Goal: Navigation & Orientation: Find specific page/section

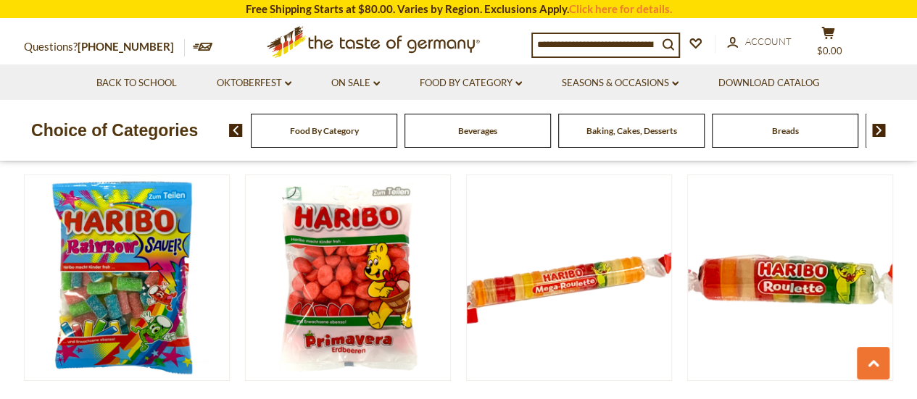
scroll to position [2247, 0]
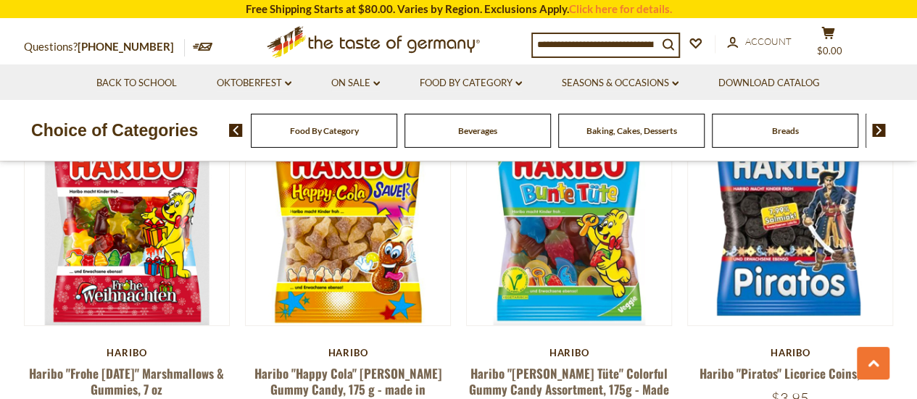
scroll to position [3044, 0]
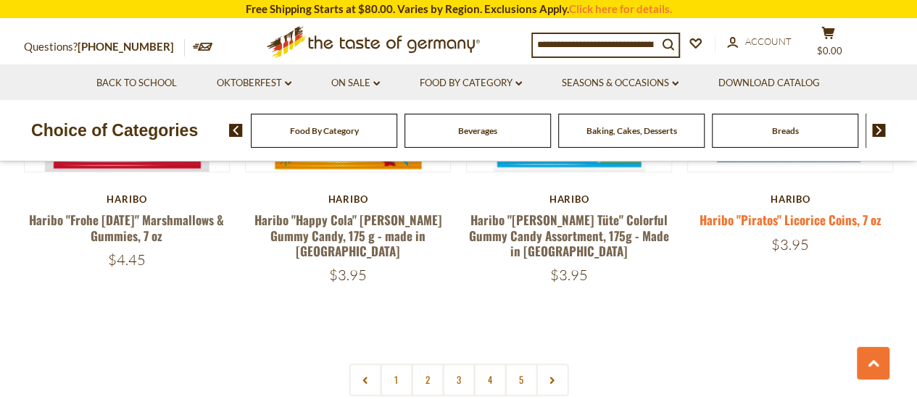
scroll to position [3261, 0]
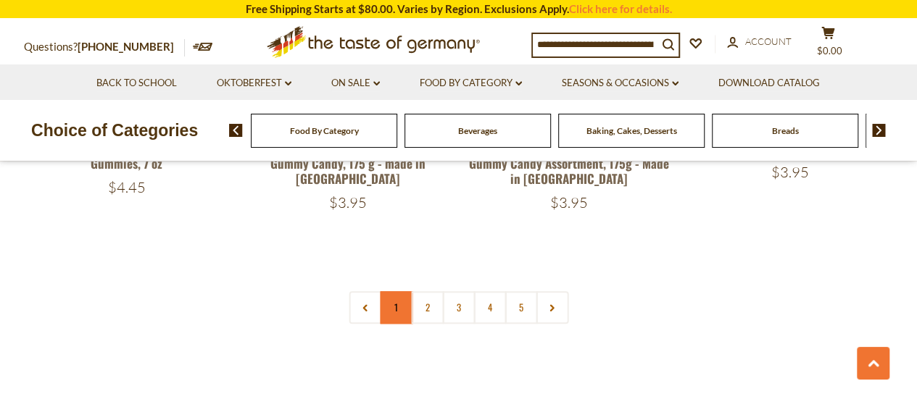
click at [407, 291] on link "1" at bounding box center [396, 307] width 33 height 33
click at [431, 291] on link "2" at bounding box center [427, 307] width 33 height 33
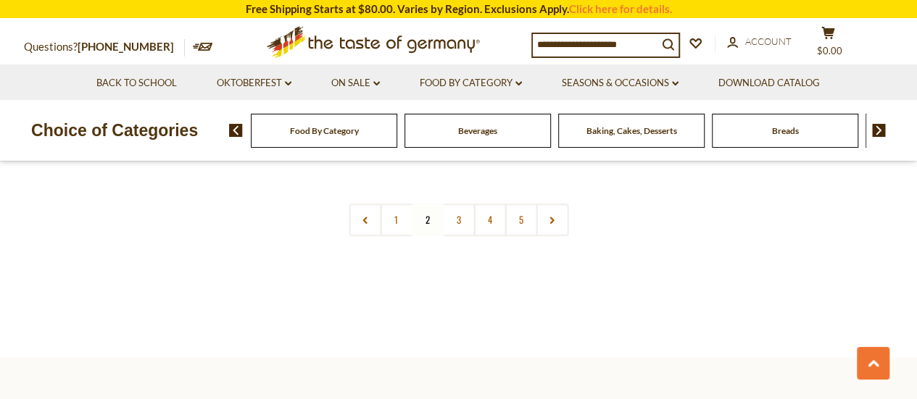
scroll to position [3189, 0]
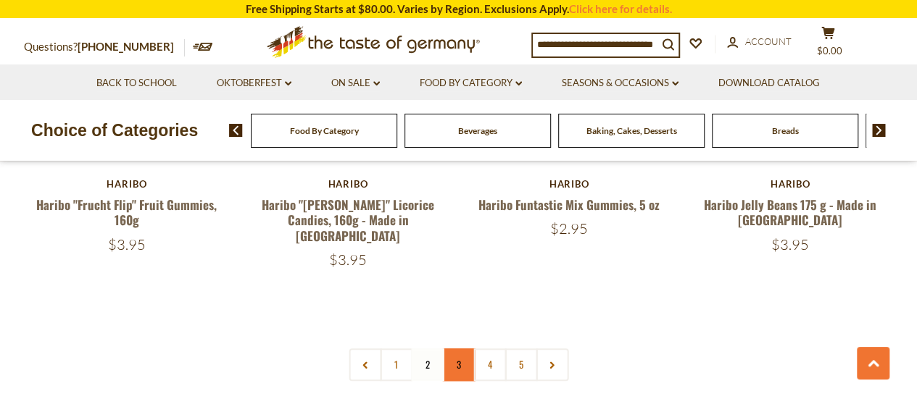
click at [461, 349] on link "3" at bounding box center [458, 365] width 33 height 33
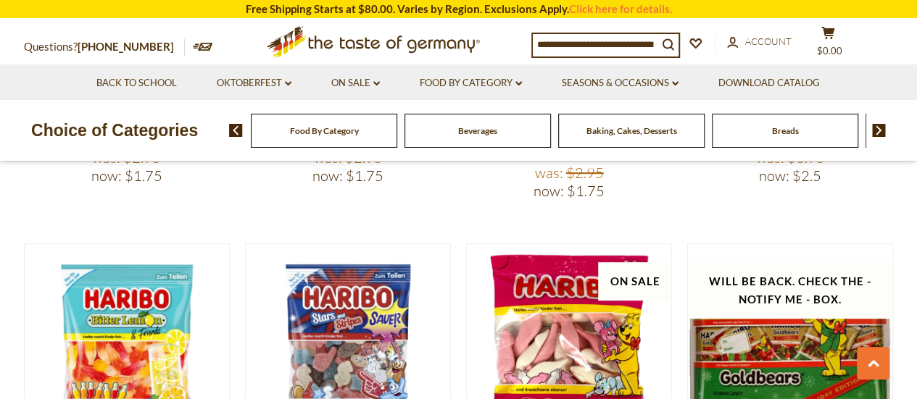
scroll to position [3344, 0]
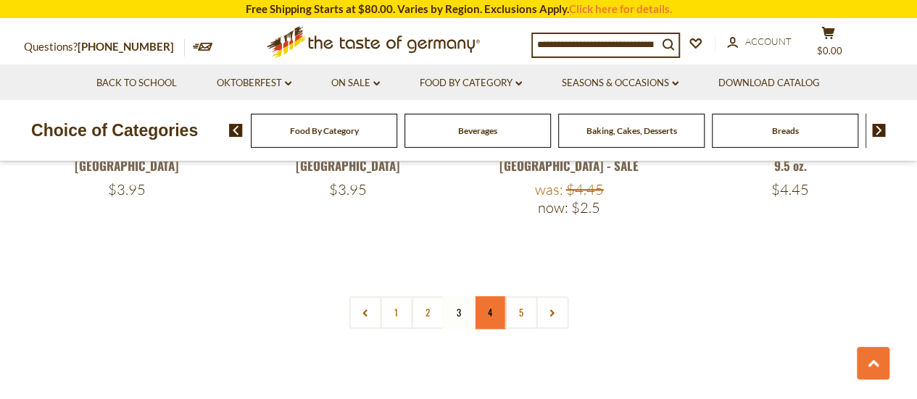
click at [486, 296] on link "4" at bounding box center [489, 312] width 33 height 33
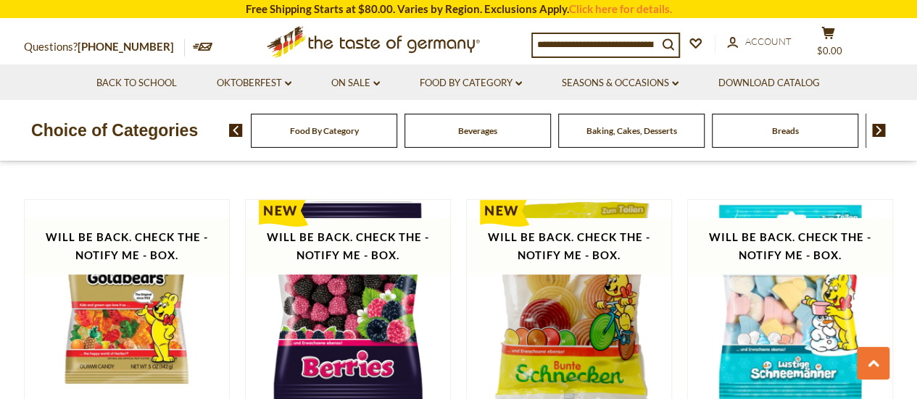
scroll to position [3261, 0]
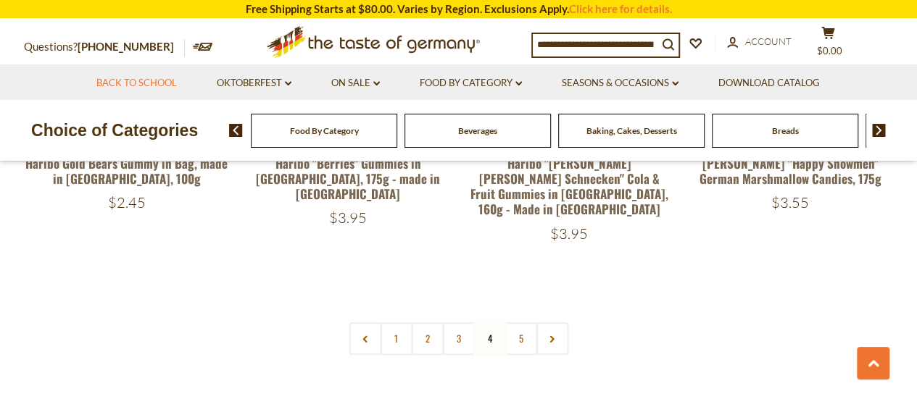
click at [143, 80] on link "Back to School" at bounding box center [136, 83] width 80 height 16
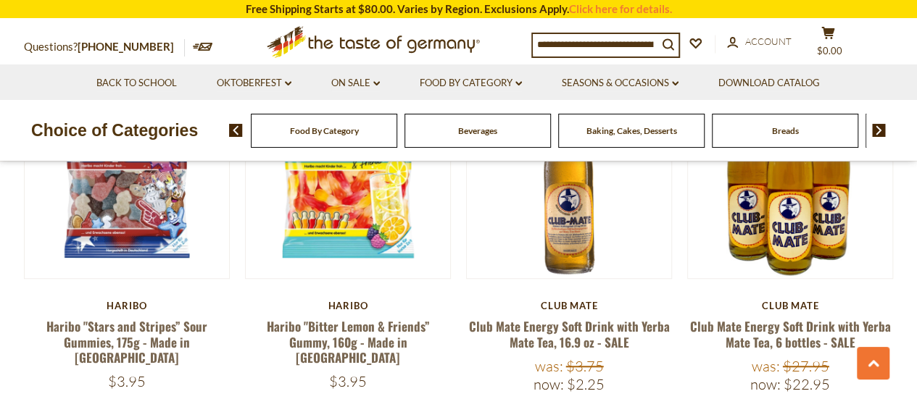
scroll to position [290, 0]
